Goal: Complete application form

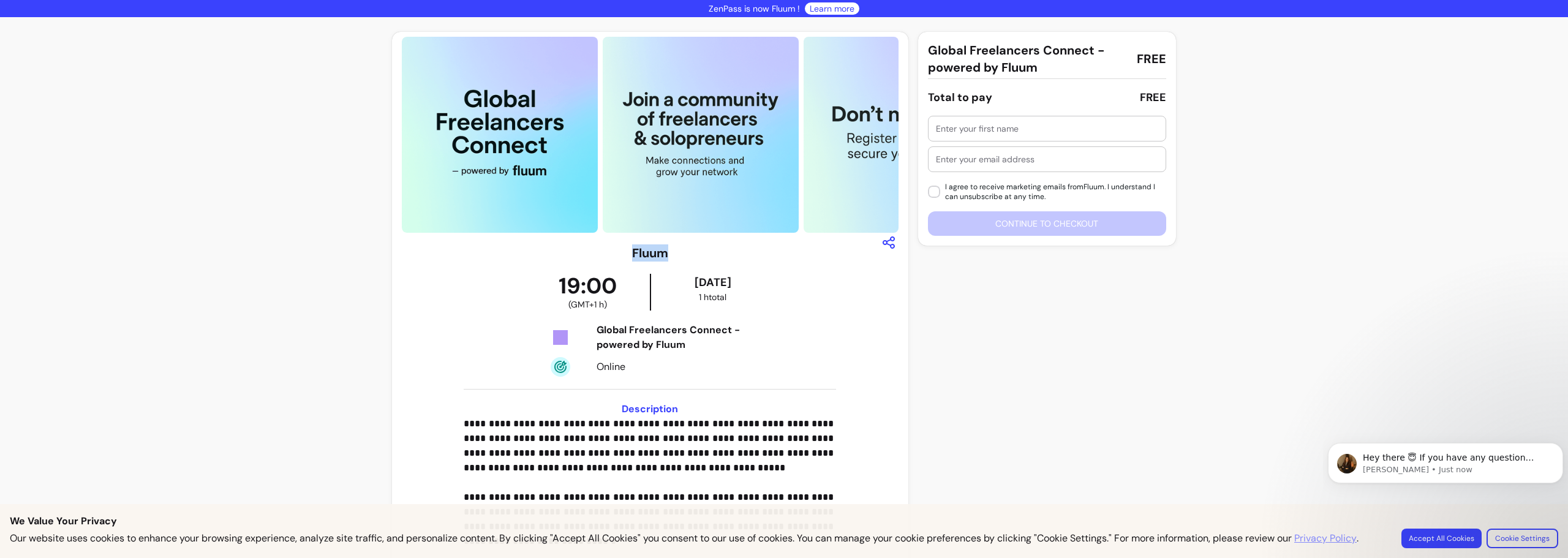
drag, startPoint x: 666, startPoint y: 258, endPoint x: 637, endPoint y: 248, distance: 30.7
click at [637, 248] on div "**********" at bounding box center [650, 461] width 497 height 434
click at [959, 130] on input "text" at bounding box center [1047, 128] width 222 height 12
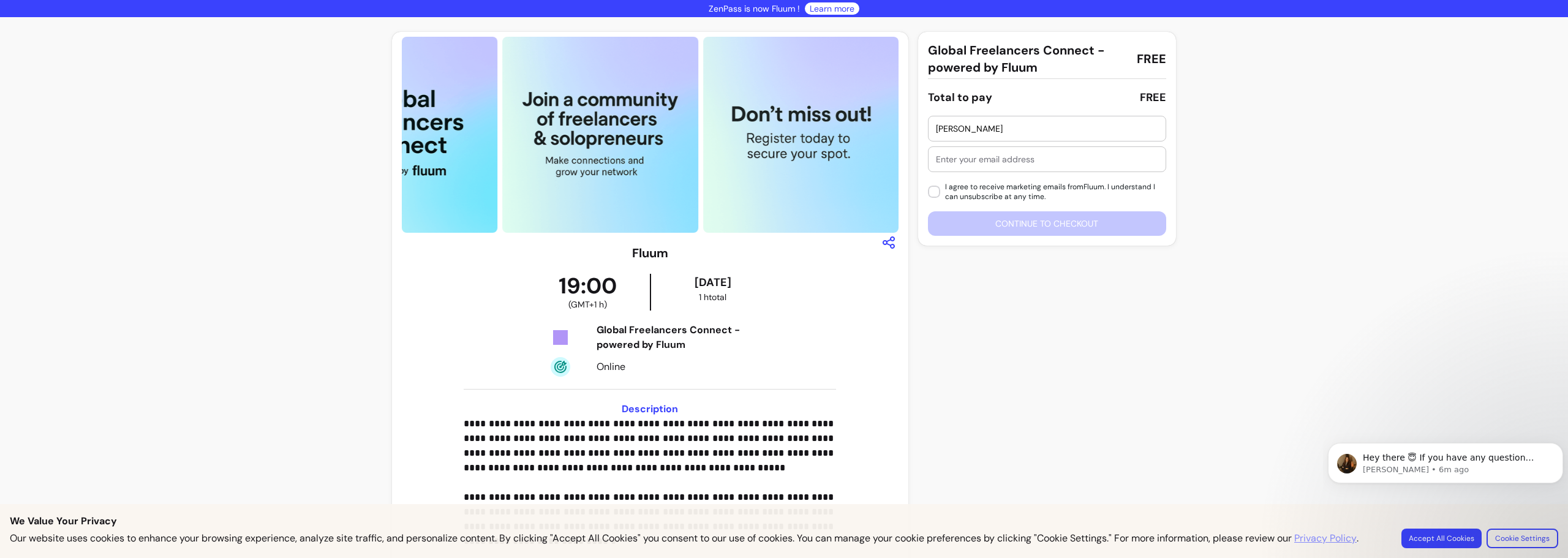
type input "Rebecca"
type input "R"
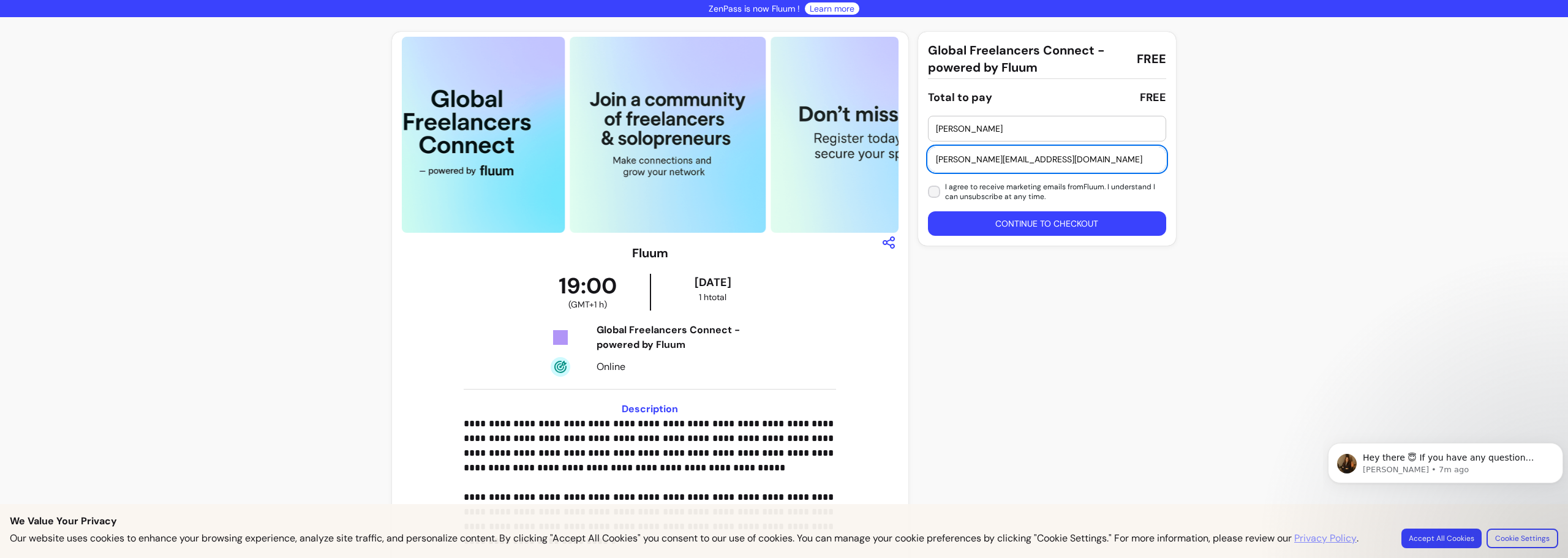
type input "rebecca@danneronline.info"
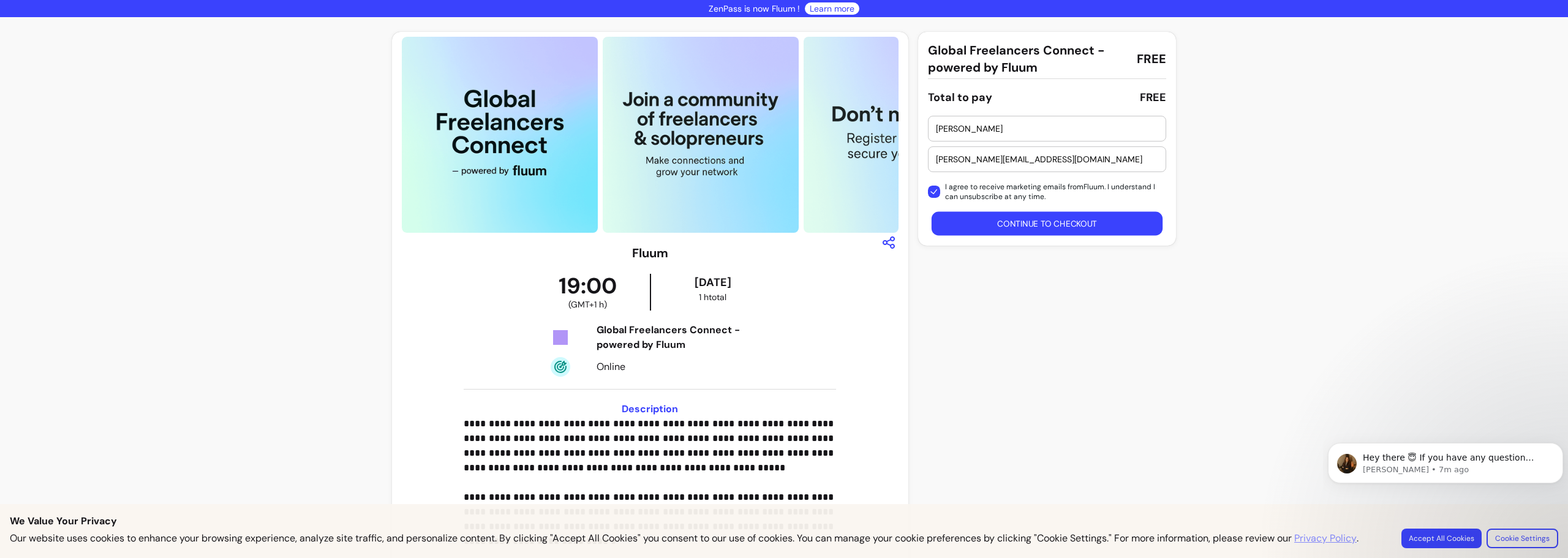
click at [1000, 226] on button "Continue to checkout" at bounding box center [1047, 224] width 231 height 24
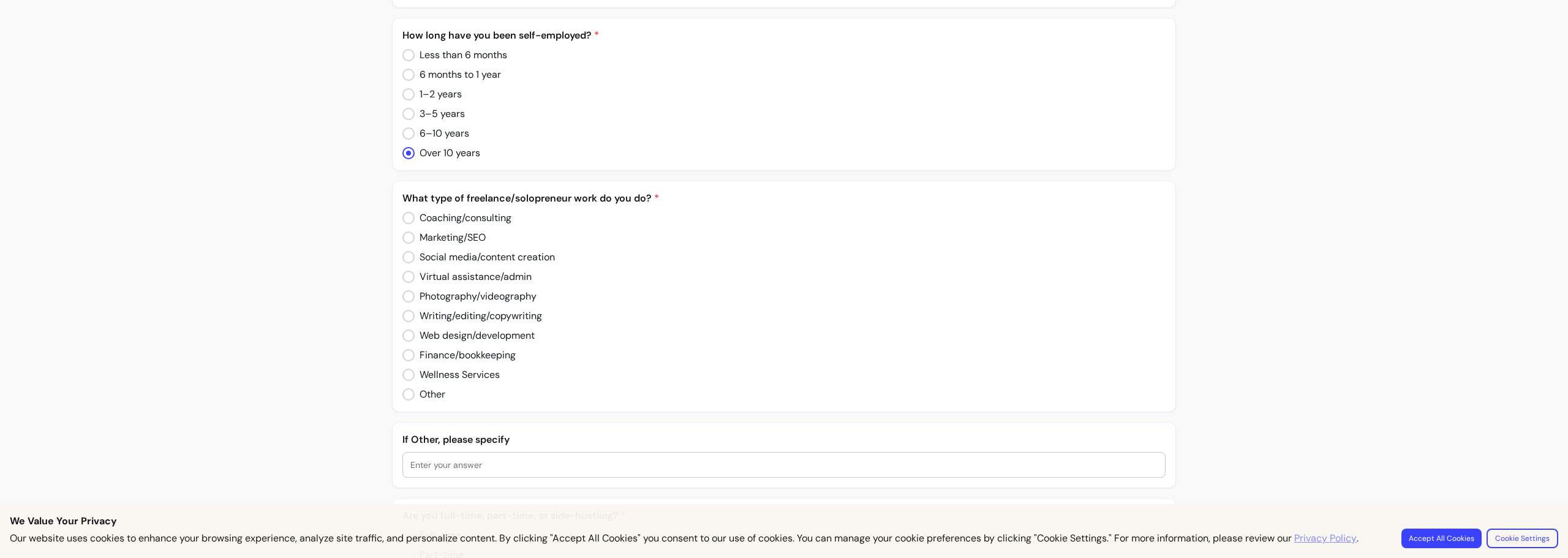
scroll to position [367, 0]
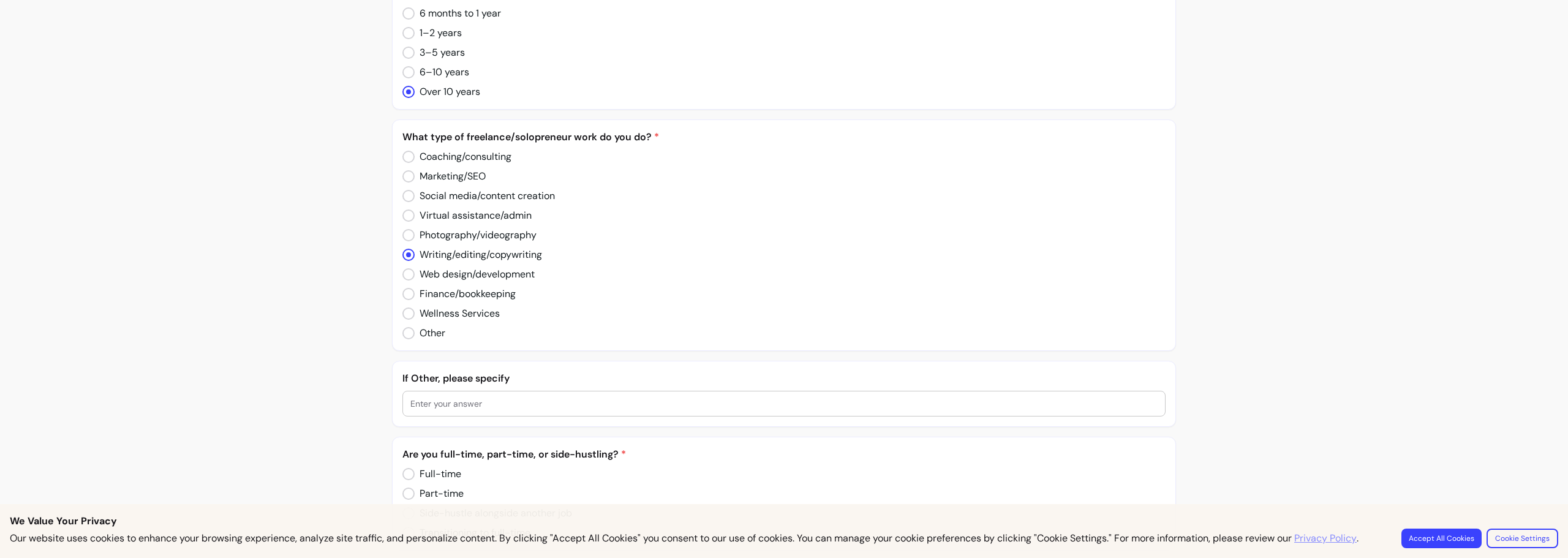
click at [442, 410] on input "text" at bounding box center [784, 403] width 747 height 12
click at [424, 410] on input "text" at bounding box center [784, 403] width 747 height 12
paste input "Commercial Content Writing - Crafting content that converts for publishers, bra…"
click at [427, 410] on input "I do Commercial Content Writing - Crafting content that converts for publishers…" at bounding box center [784, 403] width 747 height 12
drag, startPoint x: 461, startPoint y: 419, endPoint x: 467, endPoint y: 419, distance: 6.0
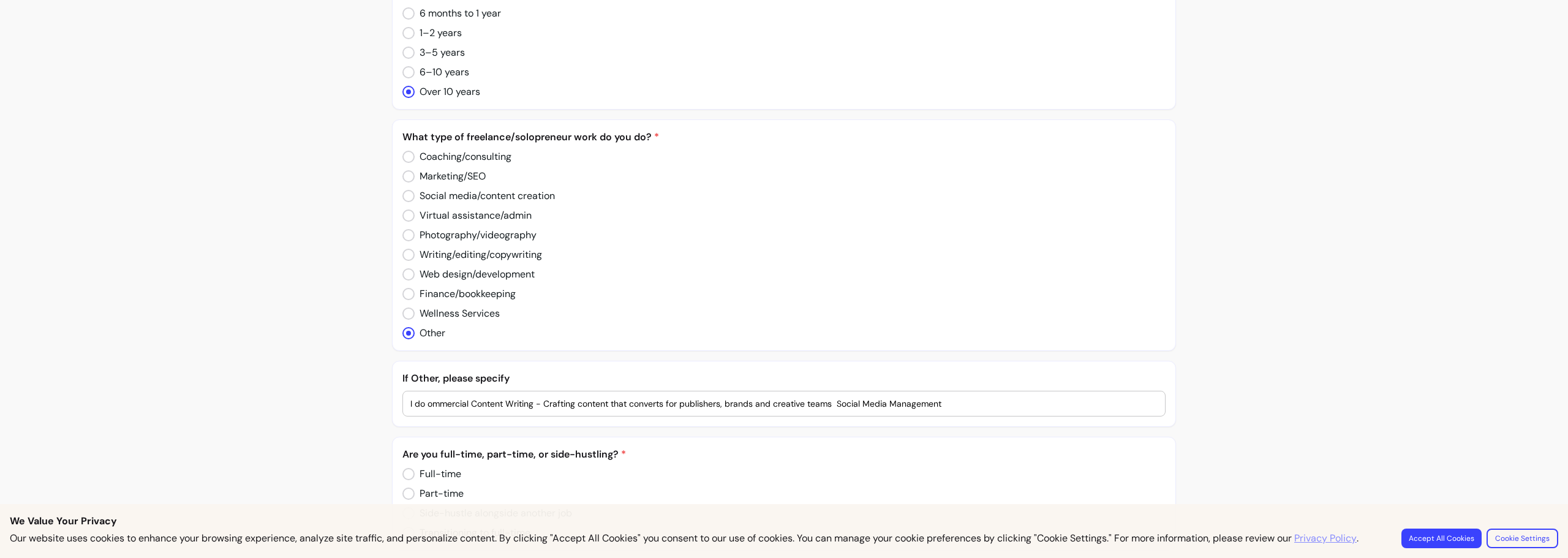
click at [462, 410] on input "I do ommercial Content Writing - Crafting content that converts for publishers,…" at bounding box center [784, 403] width 747 height 12
drag, startPoint x: 473, startPoint y: 417, endPoint x: 424, endPoint y: 417, distance: 49.0
click at [424, 410] on input "I do ommercial Content Writing - Crafting content that converts for publishers,…" at bounding box center [784, 403] width 747 height 12
click at [464, 410] on input "I do content Writing - Crafting content that converts for publishers, brands an…" at bounding box center [784, 403] width 747 height 12
drag, startPoint x: 487, startPoint y: 419, endPoint x: 784, endPoint y: 416, distance: 297.0
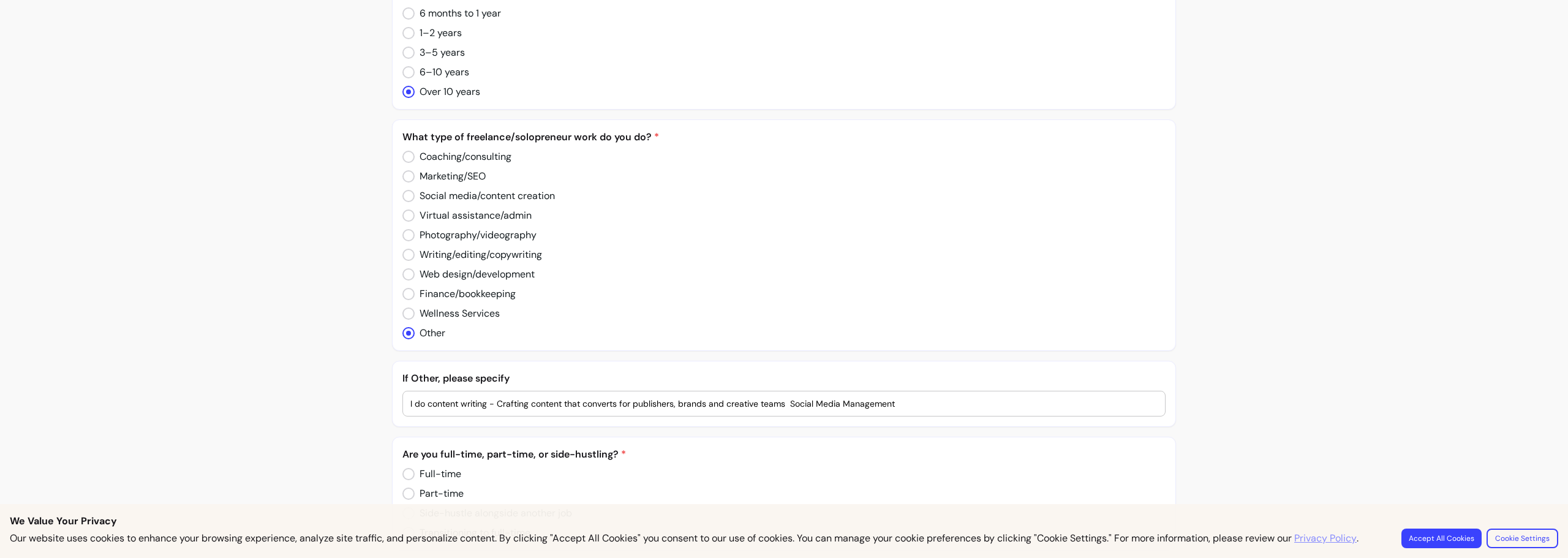
click at [784, 410] on input "I do content writing - Crafting content that converts for publishers, brands an…" at bounding box center [784, 403] width 747 height 12
click at [533, 410] on input "I do content writing and social Media Management" at bounding box center [784, 403] width 747 height 12
drag, startPoint x: 561, startPoint y: 421, endPoint x: 557, endPoint y: 449, distance: 28.3
click at [561, 416] on div "I do content writing and social media Management" at bounding box center [784, 403] width 747 height 25
click at [608, 410] on input "I do content writing and social media management" at bounding box center [784, 403] width 747 height 12
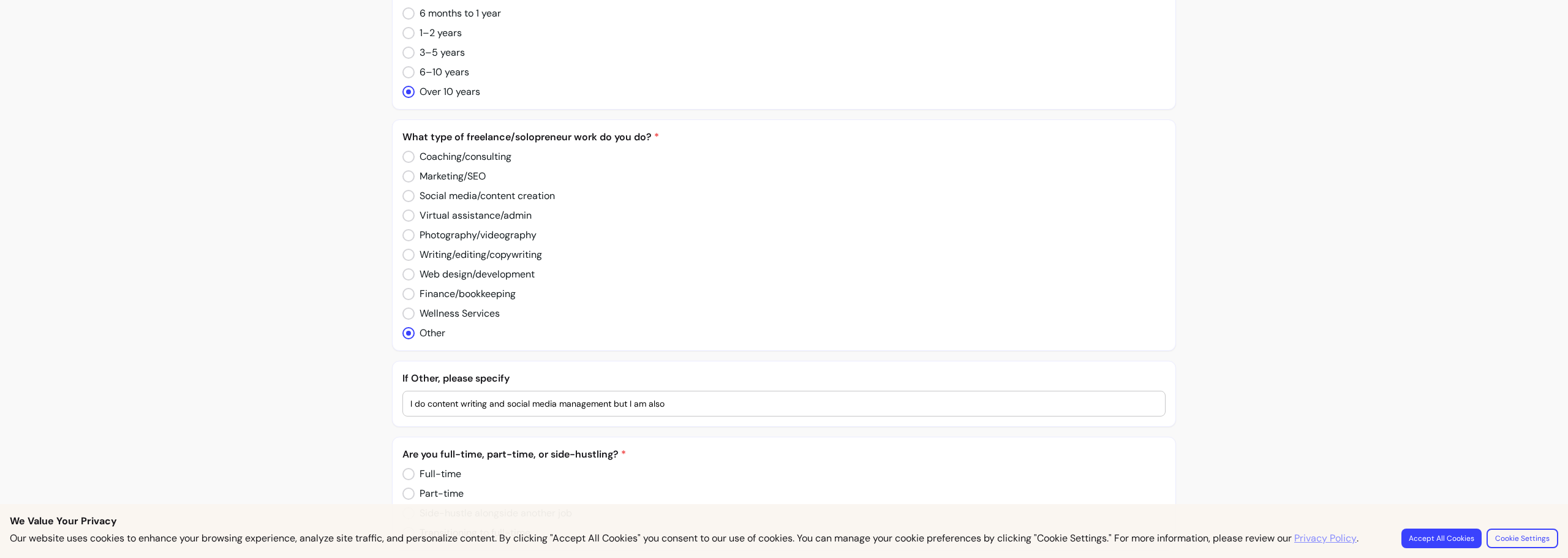
drag, startPoint x: 405, startPoint y: 417, endPoint x: 707, endPoint y: 415, distance: 302.0
click at [707, 410] on input "I do content writing and social media management but I am also" at bounding box center [784, 403] width 747 height 12
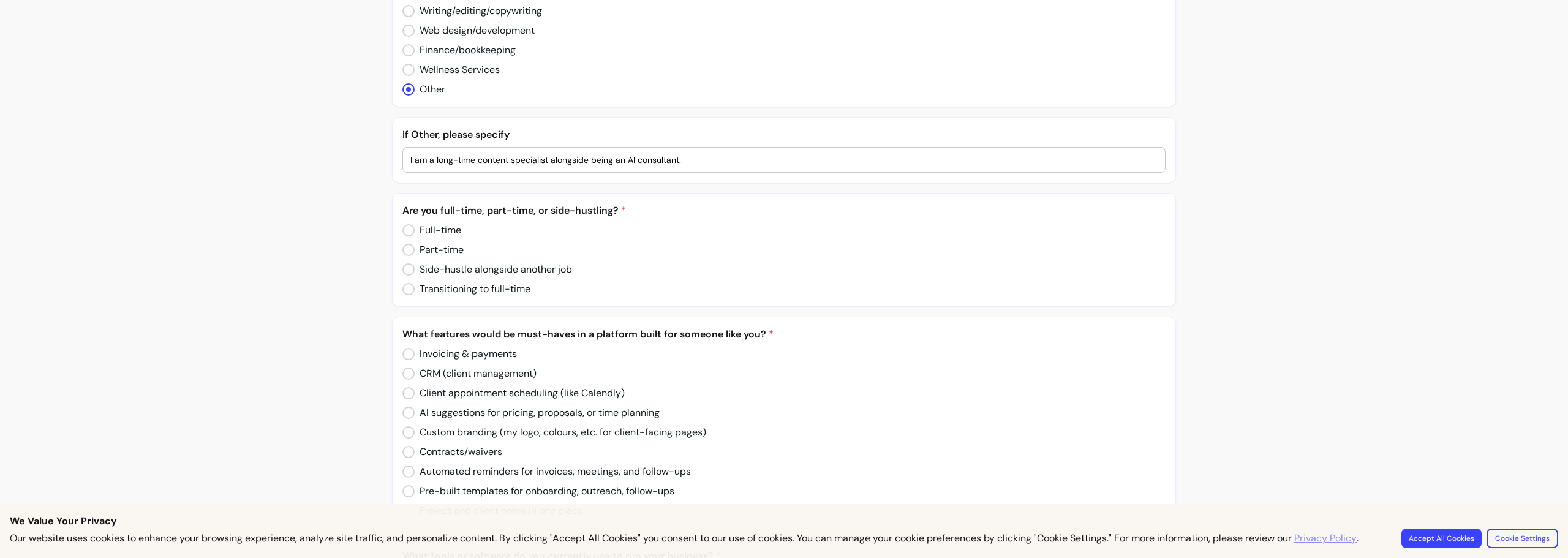
scroll to position [613, 0]
type input "I am a long-time content specialist alongside being an AI consultant."
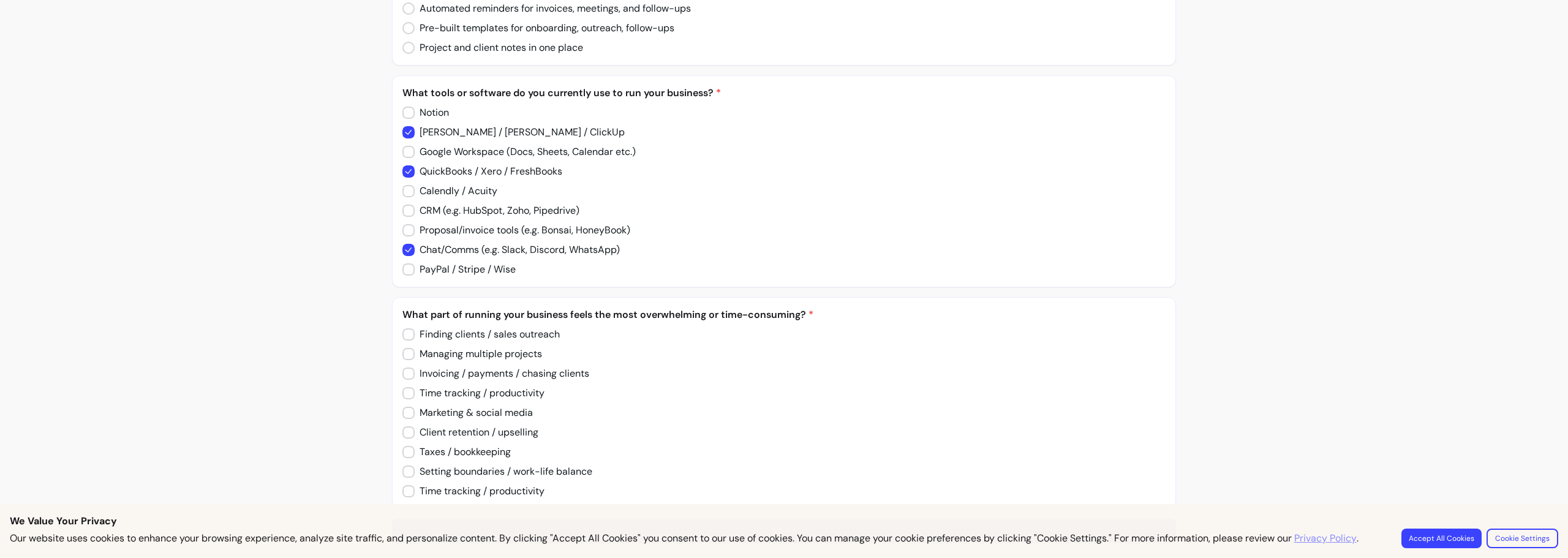
scroll to position [1089, 0]
click at [1439, 539] on button "Accept All Cookies" at bounding box center [1441, 538] width 80 height 20
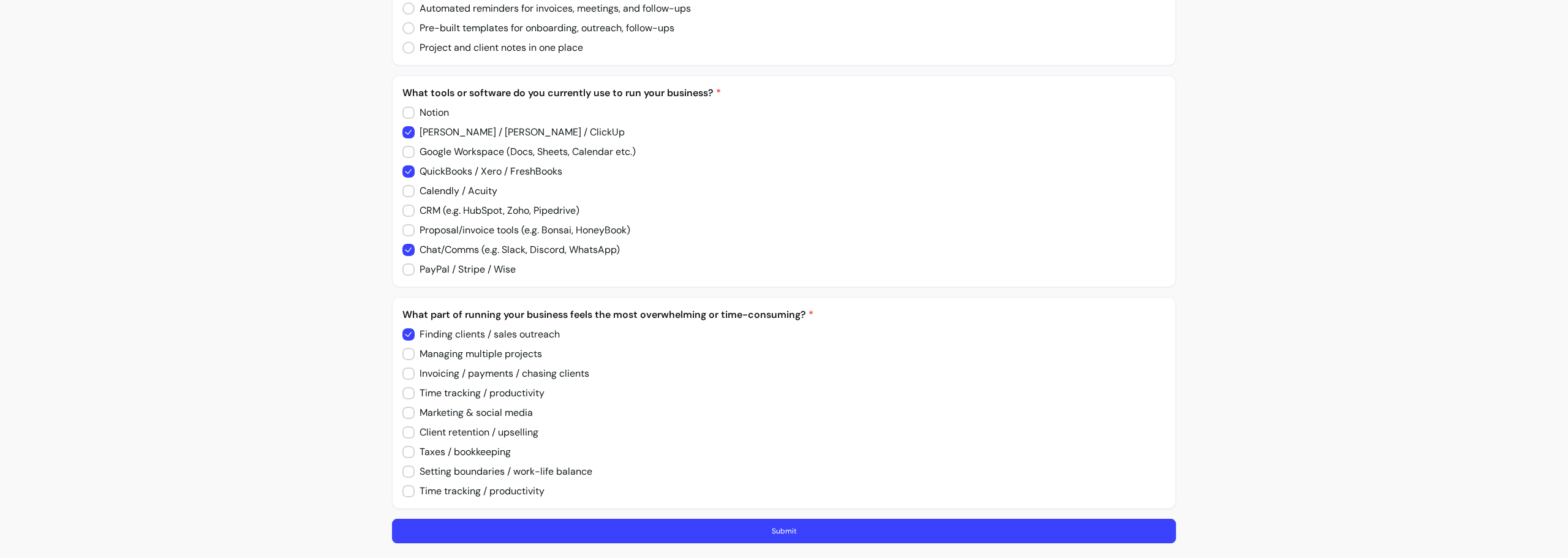
click at [656, 533] on button "Submit" at bounding box center [784, 531] width 784 height 25
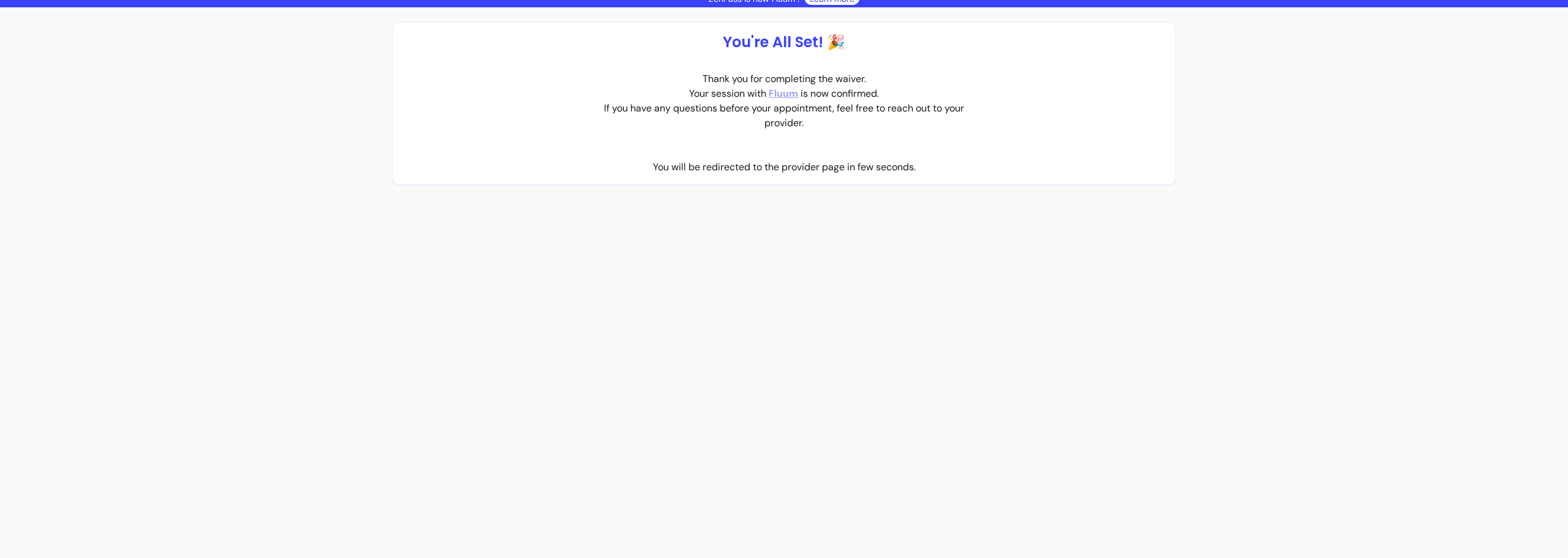
scroll to position [0, 0]
